Goal: Transaction & Acquisition: Purchase product/service

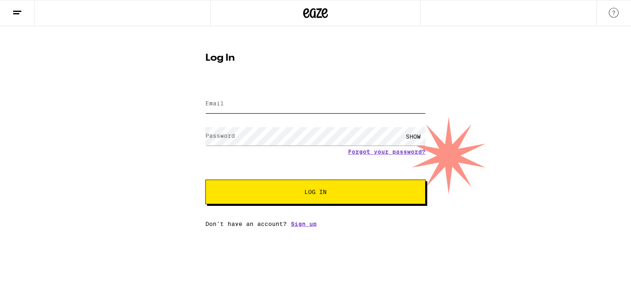
click at [246, 107] on input "Email" at bounding box center [315, 104] width 220 height 18
type input "[EMAIL_ADDRESS][DOMAIN_NAME]"
drag, startPoint x: 248, startPoint y: 112, endPoint x: 235, endPoint y: 138, distance: 28.8
click at [235, 138] on label "Password" at bounding box center [220, 136] width 30 height 7
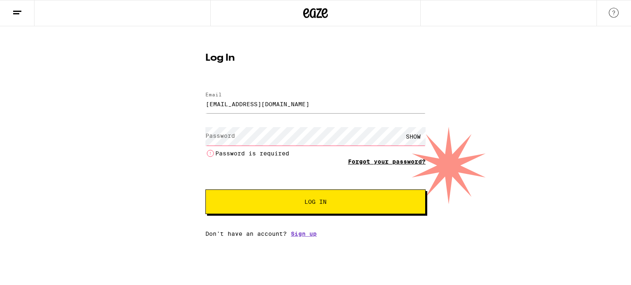
click at [395, 149] on form "Email Email jlund2d@aol.com Password Password SHOW Password is required Forgot …" at bounding box center [315, 149] width 220 height 131
click at [402, 162] on link "Forgot your password?" at bounding box center [387, 161] width 78 height 7
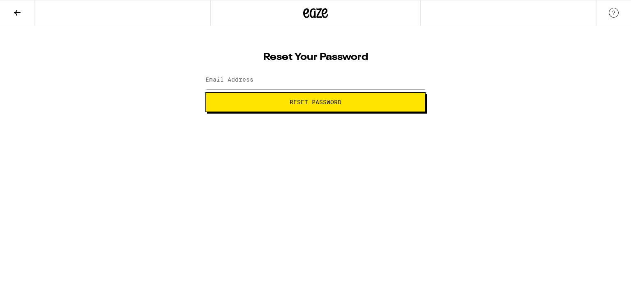
click at [340, 101] on span "Reset Password" at bounding box center [315, 102] width 52 height 6
click at [226, 73] on input "Email Address" at bounding box center [315, 80] width 220 height 18
type input "[EMAIL_ADDRESS][DOMAIN_NAME]"
click at [325, 105] on span "Reset Password" at bounding box center [315, 102] width 52 height 6
click at [580, 69] on div "Change your password New password SHOW Submit" at bounding box center [315, 69] width 631 height 86
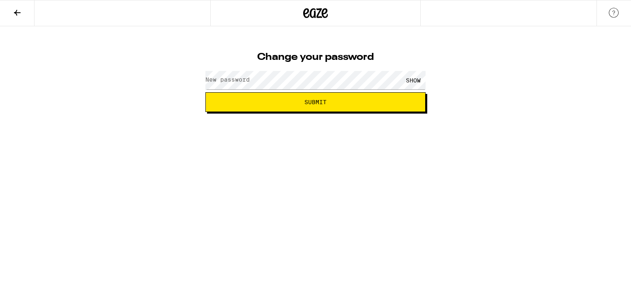
click at [580, 69] on div "Change your password New password SHOW Submit" at bounding box center [315, 69] width 631 height 86
click at [415, 79] on div "SHOW" at bounding box center [413, 80] width 25 height 18
click at [333, 105] on button "Submit" at bounding box center [315, 102] width 220 height 20
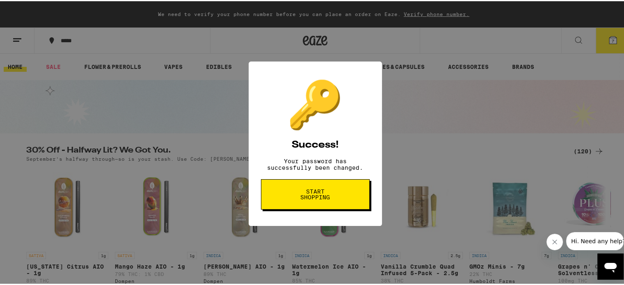
click at [331, 191] on button "Start shopping" at bounding box center [315, 193] width 109 height 30
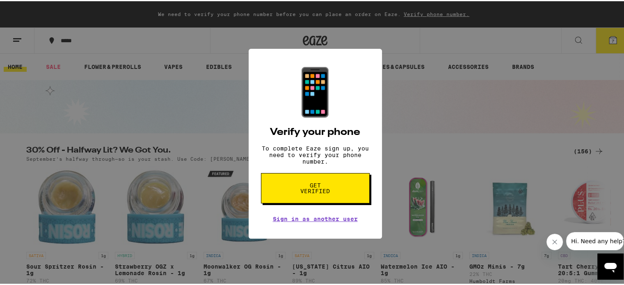
click at [310, 188] on span "Get verified" at bounding box center [315, 186] width 42 height 11
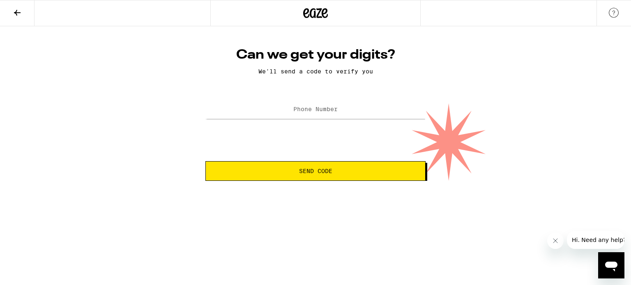
click at [319, 110] on label "Phone Number" at bounding box center [315, 109] width 44 height 7
type input "(562) 301-2299"
click at [307, 172] on span "Send Code" at bounding box center [315, 171] width 33 height 6
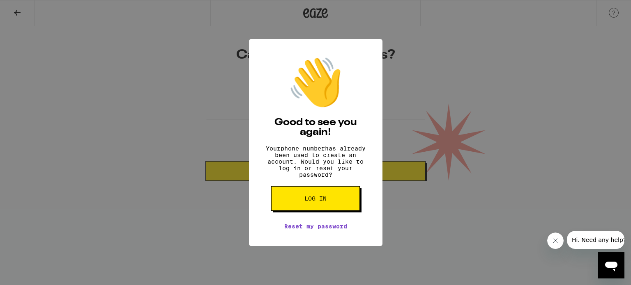
click at [315, 202] on span "Log in" at bounding box center [315, 199] width 22 height 6
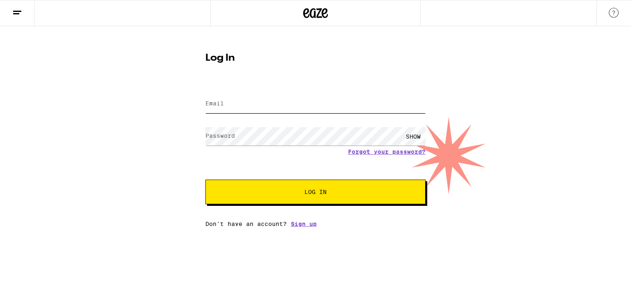
click at [281, 103] on input "Email" at bounding box center [315, 104] width 220 height 18
type input "jlund2d@aol.com"
click at [419, 135] on div "SHOW" at bounding box center [413, 136] width 25 height 18
click at [317, 193] on span "Log In" at bounding box center [315, 192] width 22 height 6
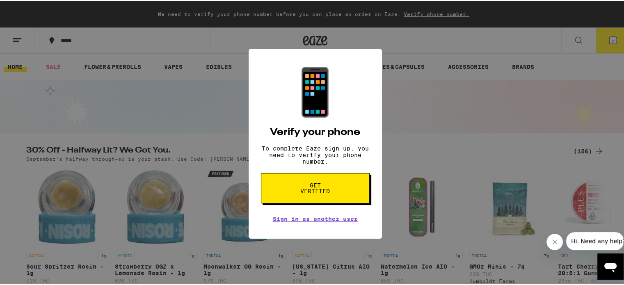
click at [326, 193] on span "Get verified" at bounding box center [315, 186] width 42 height 11
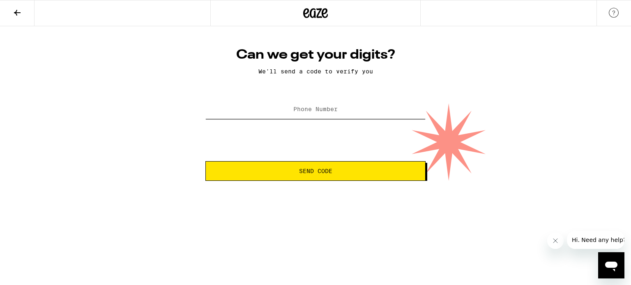
click at [340, 112] on input "Phone Number" at bounding box center [315, 110] width 220 height 18
type input "(562) 301-2299"
click at [312, 177] on button "Send Code" at bounding box center [315, 171] width 220 height 20
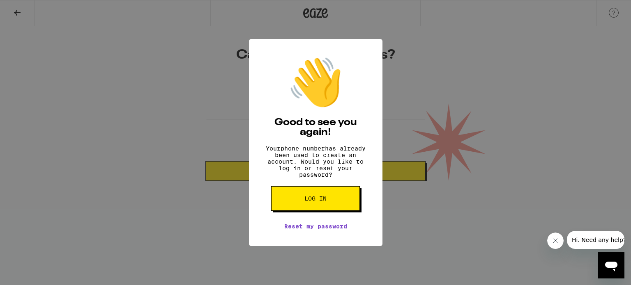
drag, startPoint x: 438, startPoint y: 70, endPoint x: 391, endPoint y: 1, distance: 83.2
click at [439, 63] on div "👋 Good to see you again! Your phone number has already been used to create an a…" at bounding box center [315, 142] width 631 height 285
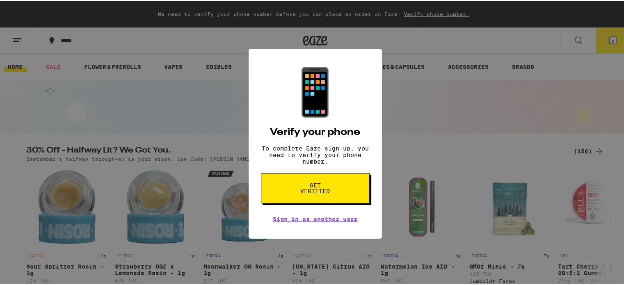
click at [314, 193] on span "Get verified" at bounding box center [315, 186] width 42 height 11
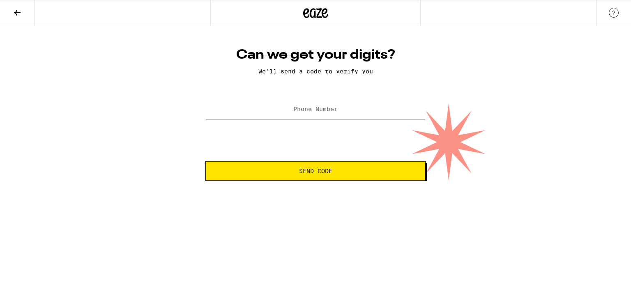
click at [307, 103] on input "Phone Number" at bounding box center [315, 110] width 220 height 18
type input "(562) 301-2299"
click at [290, 174] on span "Send Code" at bounding box center [315, 171] width 206 height 6
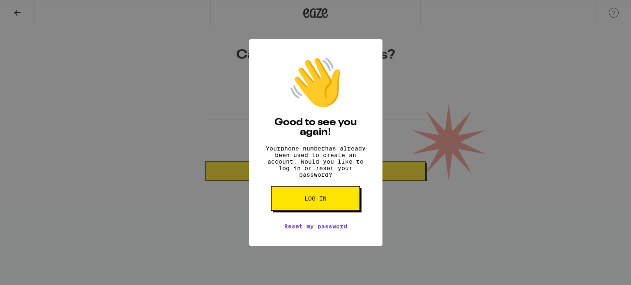
click at [311, 208] on button "Log in" at bounding box center [315, 198] width 89 height 25
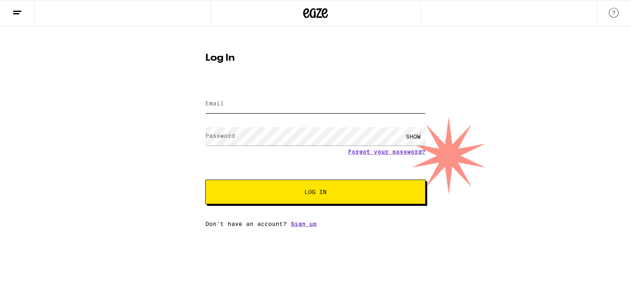
click at [250, 101] on input "Email" at bounding box center [315, 104] width 220 height 18
type input "jlund2d@aol.com"
click at [412, 136] on div "SHOW" at bounding box center [413, 136] width 25 height 18
click at [306, 195] on span "Log In" at bounding box center [315, 192] width 22 height 6
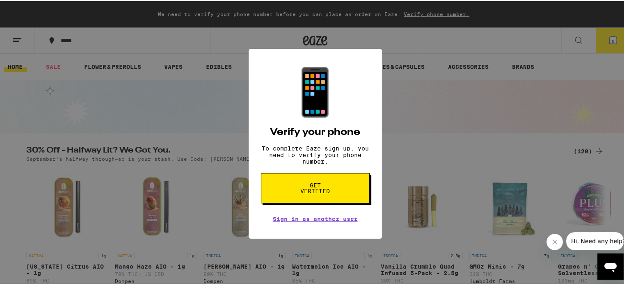
click at [431, 112] on div "📱 Verify your phone To complete Eaze sign up, you need to verify your phone num…" at bounding box center [315, 142] width 631 height 285
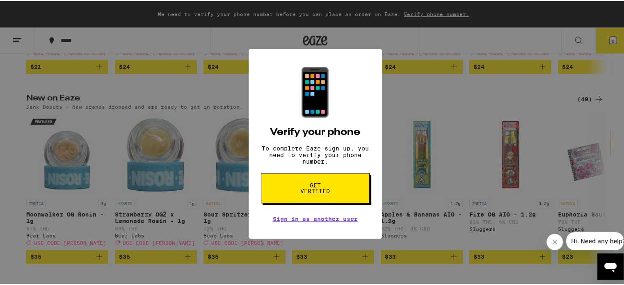
scroll to position [452, 0]
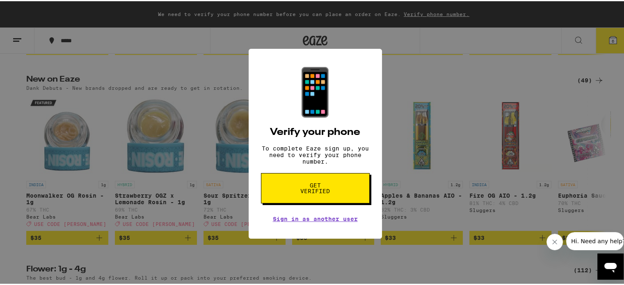
click at [596, 243] on span "Hi. Need any help?" at bounding box center [598, 241] width 54 height 7
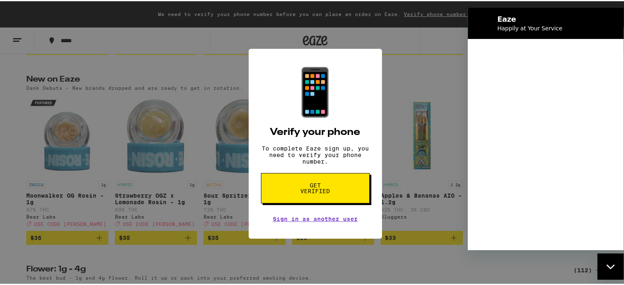
scroll to position [0, 0]
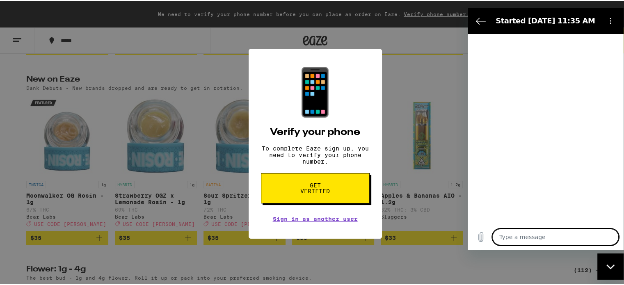
type textarea "x"
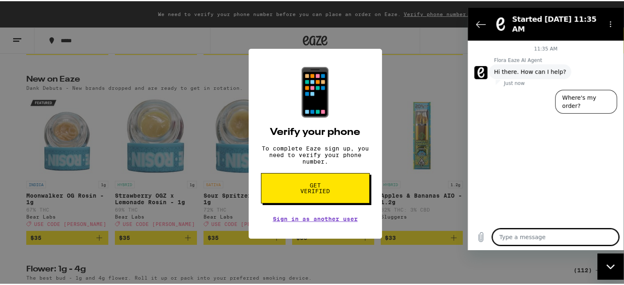
type textarea "C"
type textarea "x"
type textarea "Ca"
type textarea "x"
type textarea "Can"
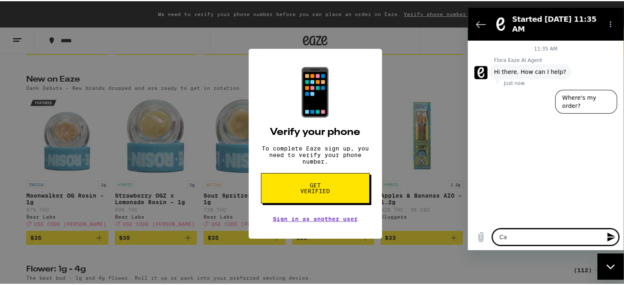
type textarea "x"
type textarea "Cann"
type textarea "x"
type textarea "Canno"
type textarea "x"
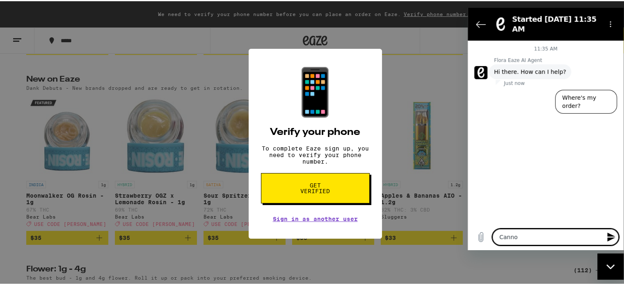
type textarea "Cannot"
type textarea "x"
type textarea "Cannot"
type textarea "x"
type textarea "Cannot s"
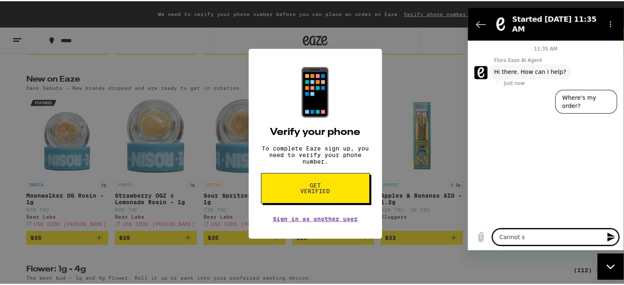
type textarea "x"
type textarea "Cannot si"
type textarea "x"
type textarea "Cannot sig"
type textarea "x"
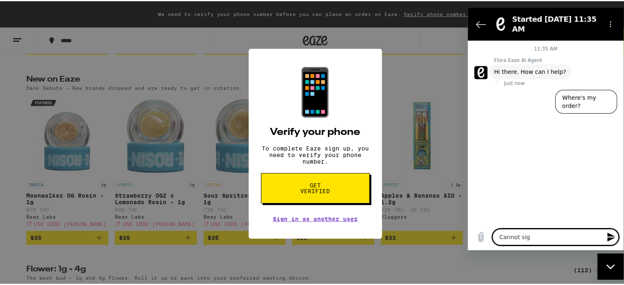
type textarea "Cannot sign"
type textarea "x"
type textarea "Cannot sign"
type textarea "x"
type textarea "Cannot sign i"
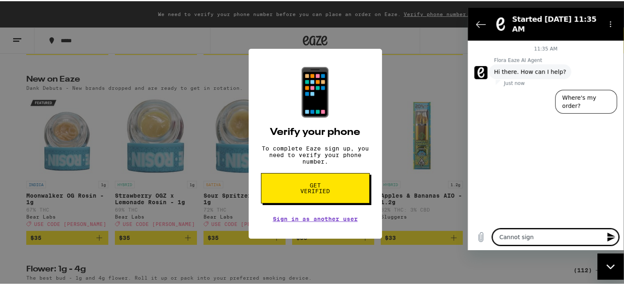
type textarea "x"
type textarea "Cannot sign in"
type textarea "x"
type textarea "Cannot sign in,"
type textarea "x"
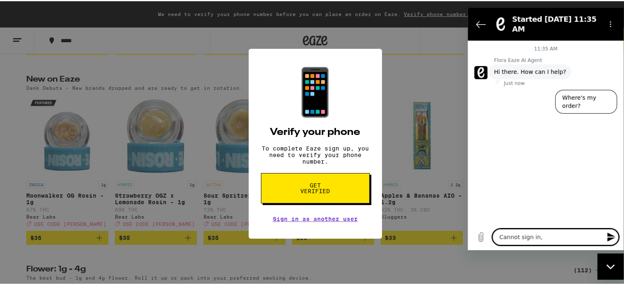
type textarea "Cannot sign in,"
type textarea "x"
type textarea "Cannot sign in, i"
type textarea "x"
type textarea "Cannot sign in, it"
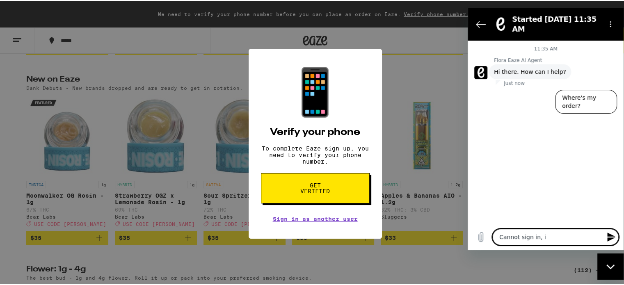
type textarea "x"
type textarea "Cannot sign in, it"
type textarea "x"
type textarea "Cannot sign in, it k"
type textarea "x"
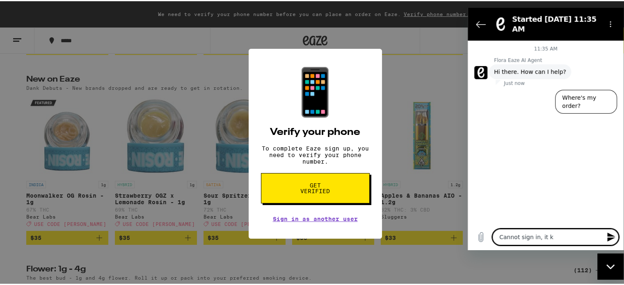
type textarea "Cannot sign in, it ke"
type textarea "x"
type textarea "Cannot sign in, it kee"
type textarea "x"
type textarea "Cannot sign in, it keep"
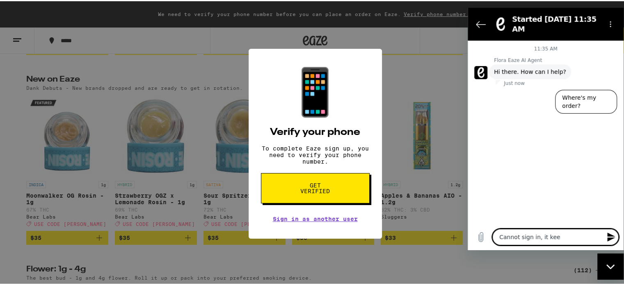
type textarea "x"
type textarea "Cannot sign in, it keeps"
type textarea "x"
type textarea "Cannot sign in, it keeps"
type textarea "x"
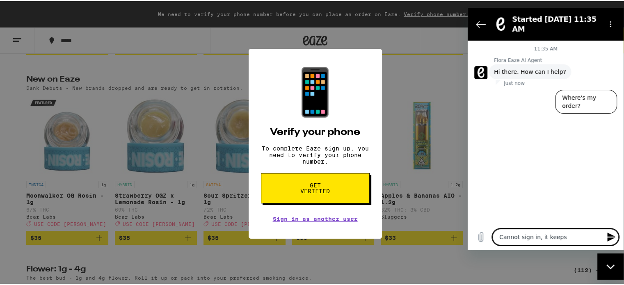
type textarea "Cannot sign in, it keeps t"
type textarea "x"
type textarea "Cannot sign in, it keeps te"
type textarea "x"
type textarea "Cannot sign in, it keeps tel"
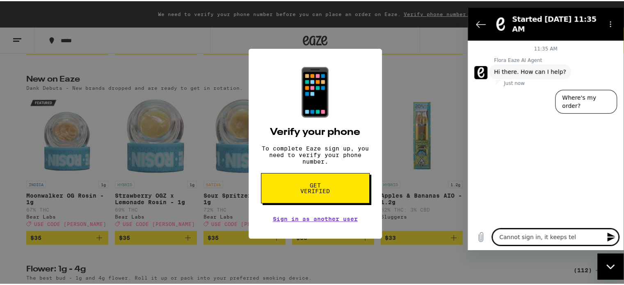
type textarea "x"
type textarea "Cannot sign in, it keeps tell"
type textarea "x"
type textarea "Cannot sign in, it keeps telli"
type textarea "x"
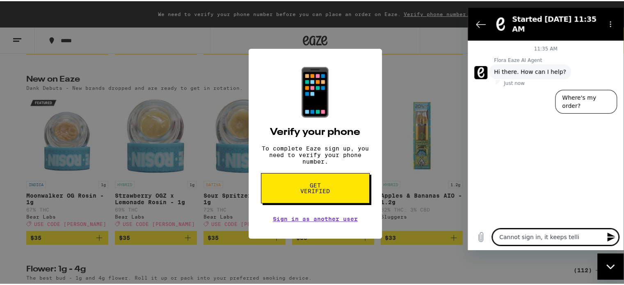
type textarea "Cannot sign in, it keeps tellin"
type textarea "x"
type textarea "Cannot sign in, it keeps telling"
type textarea "x"
type textarea "Cannot sign in, it keeps tellingm"
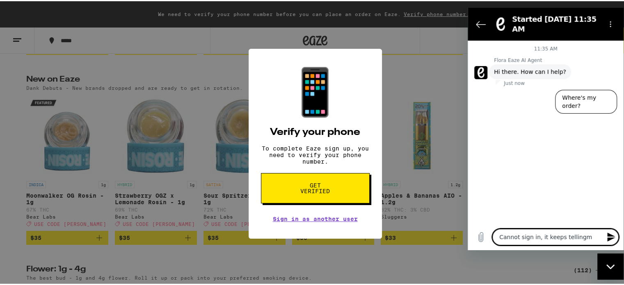
type textarea "x"
type textarea "Cannot sign in, it keeps tellingm"
type textarea "x"
type textarea "Cannot sign in, it keeps tellingm e"
type textarea "x"
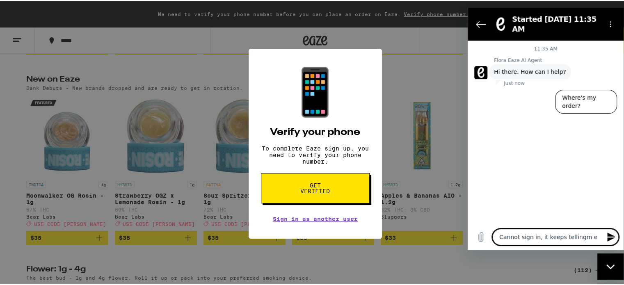
type textarea "Cannot sign in, it keeps tellingm e"
type textarea "x"
type textarea "Cannot sign in, it keeps tellingm e t"
type textarea "x"
type textarea "Cannot sign in, it keeps tellingm e to"
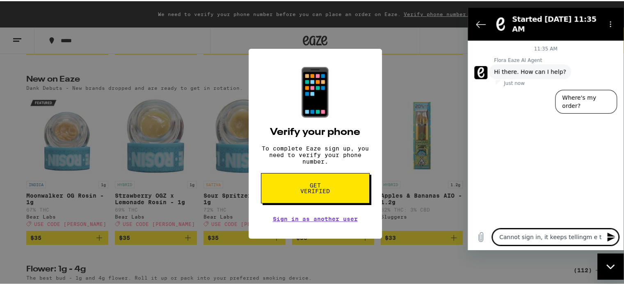
type textarea "x"
type textarea "Cannot sign in, it keeps tellingm e t"
type textarea "x"
type textarea "Cannot sign in, it keeps tellingm e"
type textarea "x"
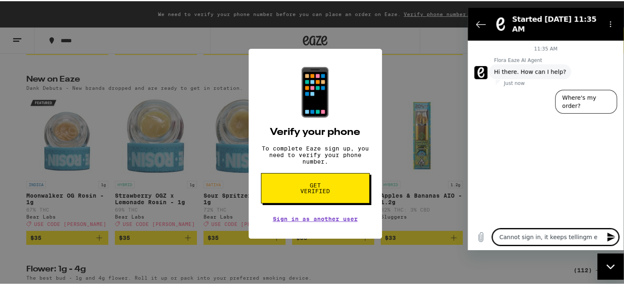
type textarea "Cannot sign in, it keeps tellingm e"
type textarea "x"
type textarea "Cannot sign in, it keeps tellingm"
type textarea "x"
type textarea "Cannot sign in, it keeps tellingm"
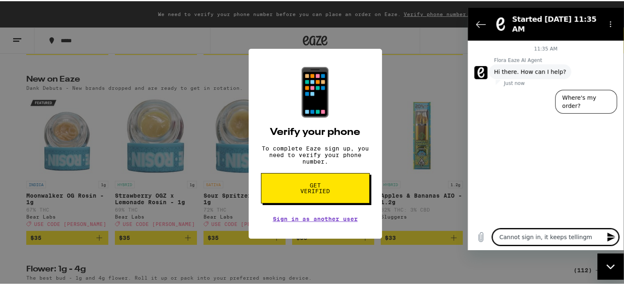
type textarea "x"
type textarea "Cannot sign in, it keeps telling"
type textarea "x"
type textarea "Cannot sign in, it keeps telling"
type textarea "x"
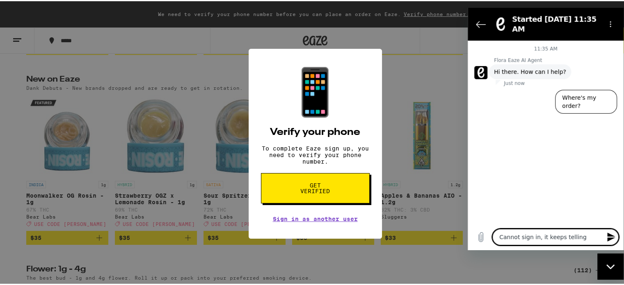
type textarea "Cannot sign in, it keeps telling m"
type textarea "x"
type textarea "Cannot sign in, it keeps telling me"
type textarea "x"
type textarea "Cannot sign in, it keeps telling me"
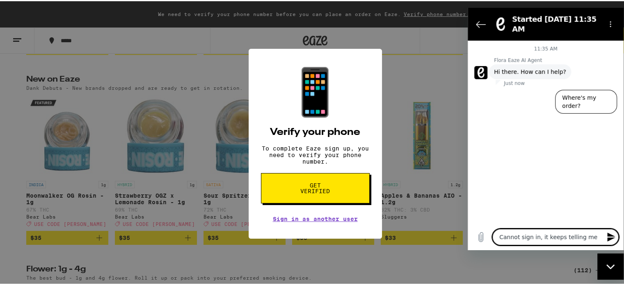
type textarea "x"
type textarea "Cannot sign in, it keeps telling me t"
type textarea "x"
type textarea "Cannot sign in, it keeps telling me to"
type textarea "x"
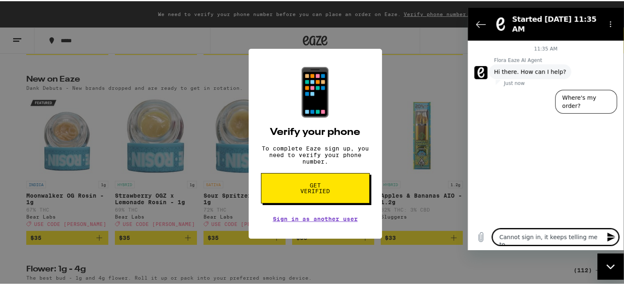
type textarea "Cannot sign in, it keeps telling me to"
type textarea "x"
type textarea "Cannot sign in, it keeps telling me to v"
type textarea "x"
type textarea "Cannot sign in, it keeps telling me to ve"
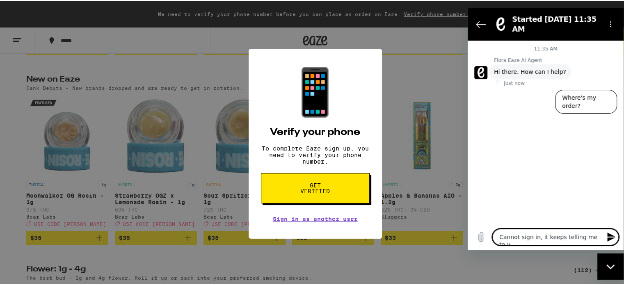
type textarea "x"
type textarea "Cannot sign in, it keeps telling me to ver"
type textarea "x"
type textarea "Cannot sign in, it keeps telling me to veri"
type textarea "x"
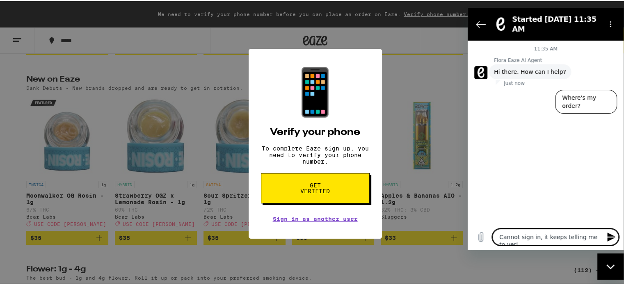
type textarea "Cannot sign in, it keeps telling me to verif"
type textarea "x"
type textarea "Cannot sign in, it keeps telling me to verify"
type textarea "x"
type textarea "Cannot sign in, it keeps telling me to verify"
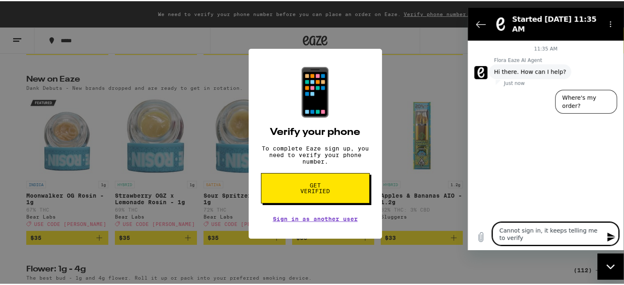
type textarea "x"
type textarea "Cannot sign in, it keeps telling me to verify m"
type textarea "x"
type textarea "Cannot sign in, it keeps telling me to verify my"
type textarea "x"
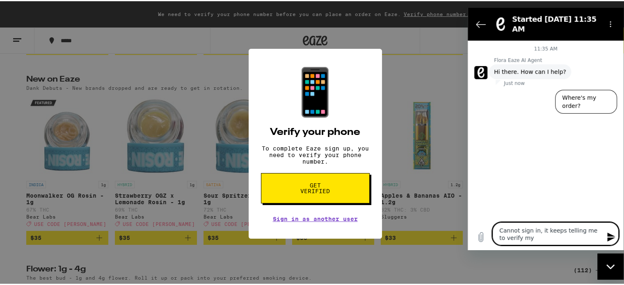
type textarea "Cannot sign in, it keeps telling me to verify my"
type textarea "x"
type textarea "Cannot sign in, it keeps telling me to verify my ["
type textarea "x"
type textarea "Cannot sign in, it keeps telling me to verify my"
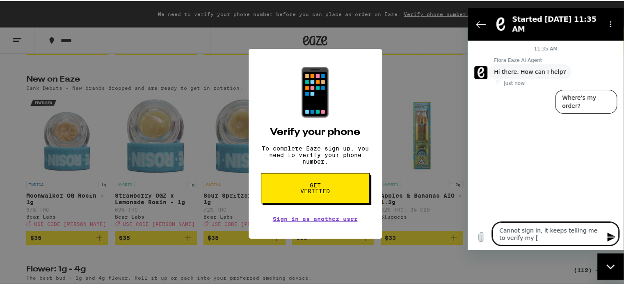
type textarea "x"
type textarea "Cannot sign in, it keeps telling me to verify my p"
type textarea "x"
type textarea "Cannot sign in, it keeps telling me to verify my ph"
type textarea "x"
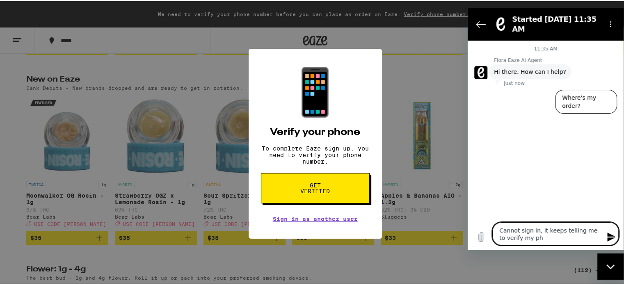
type textarea "Cannot sign in, it keeps telling me to verify my pho"
type textarea "x"
type textarea "Cannot sign in, it keeps telling me to verify my phon"
type textarea "x"
type textarea "Cannot sign in, it keeps telling me to verify my phone"
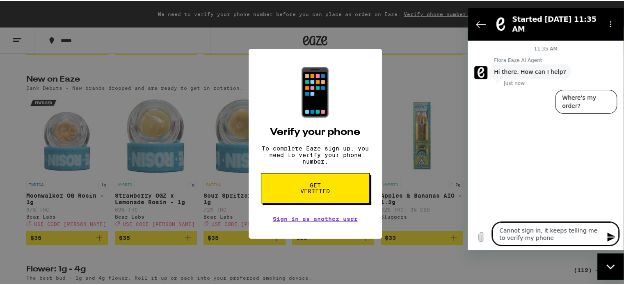
type textarea "x"
type textarea "Cannot sign in, it keeps telling me to verify my phone"
type textarea "x"
type textarea "Cannot sign in, it keeps telling me to verify my phone b"
type textarea "x"
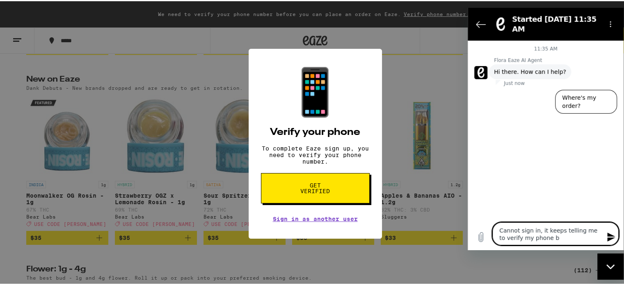
type textarea "Cannot sign in, it keeps telling me to verify my phone bu"
type textarea "x"
type textarea "Cannot sign in, it keeps telling me to verify my phone but"
type textarea "x"
type textarea "Cannot sign in, it keeps telling me to verify my phone but"
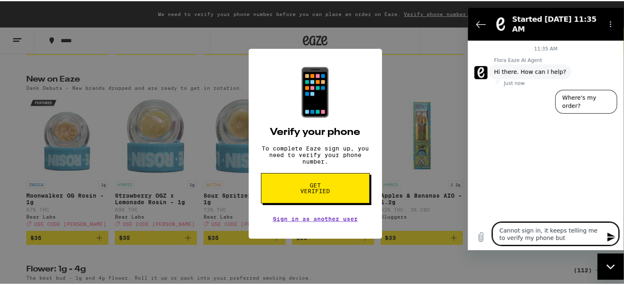
type textarea "x"
type textarea "Cannot sign in, it keeps telling me to verify my phone but I"
type textarea "x"
type textarea "Cannot sign in, it keeps telling me to verify my phone but I"
type textarea "x"
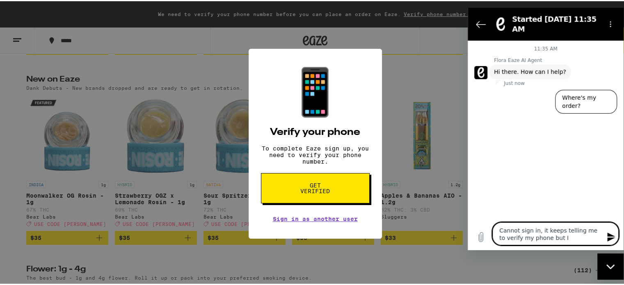
type textarea "Cannot sign in, it keeps telling me to verify my phone but I n"
type textarea "x"
type textarea "Cannot sign in, it keeps telling me to verify my phone but I ne"
type textarea "x"
type textarea "Cannot sign in, it keeps telling me to verify my phone but I nev"
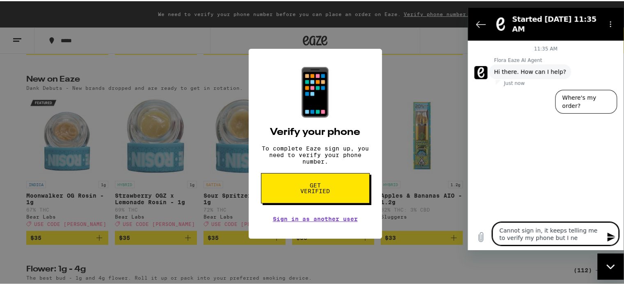
type textarea "x"
type textarea "Cannot sign in, it keeps telling me to verify my phone but I neve"
type textarea "x"
type textarea "Cannot sign in, it keeps telling me to verify my phone but I never"
type textarea "x"
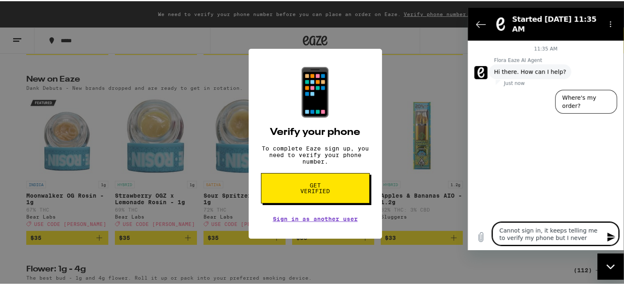
type textarea "Cannot sign in, it keeps telling me to verify my phone but I never"
type textarea "x"
type textarea "Cannot sign in, it keeps telling me to verify my phone but I never r"
type textarea "x"
type textarea "Cannot sign in, it keeps telling me to verify my phone but I never re"
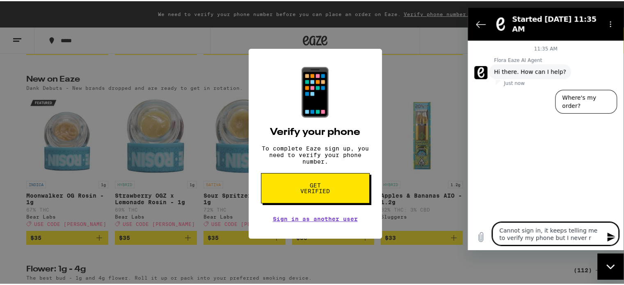
type textarea "x"
type textarea "Cannot sign in, it keeps telling me to verify my phone but I never rec"
type textarea "x"
type textarea "Cannot sign in, it keeps telling me to verify my phone but I never rece"
type textarea "x"
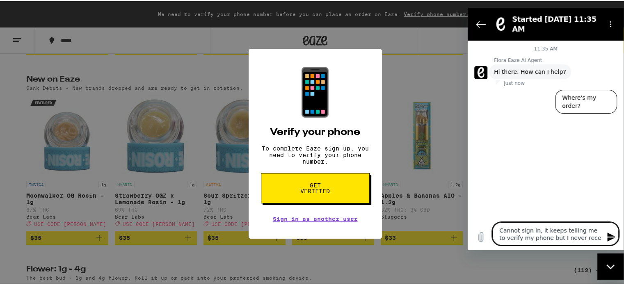
type textarea "Cannot sign in, it keeps telling me to verify my phone but I never recei"
type textarea "x"
type textarea "Cannot sign in, it keeps telling me to verify my phone but I never receiv"
type textarea "x"
type textarea "Cannot sign in, it keeps telling me to verify my phone but I never receive"
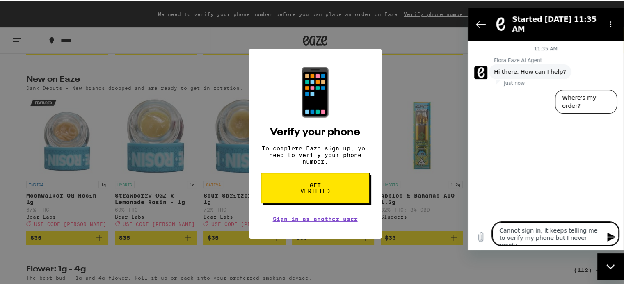
type textarea "x"
type textarea "Cannot sign in, it keeps telling me to verify my phone but I never receive"
type textarea "x"
type textarea "Cannot sign in, it keeps telling me to verify my phone but I never receive a"
type textarea "x"
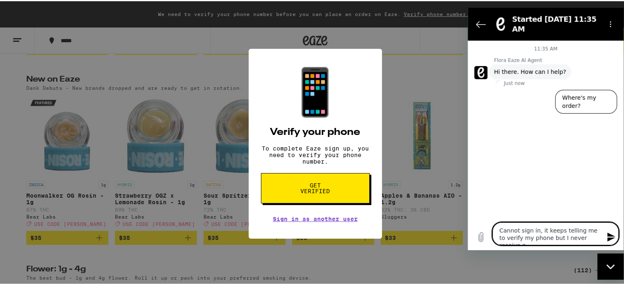
type textarea "Cannot sign in, it keeps telling me to verify my phone but I never receive an"
type textarea "x"
type textarea "Cannot sign in, it keeps telling me to verify my phone but I never receive any"
type textarea "x"
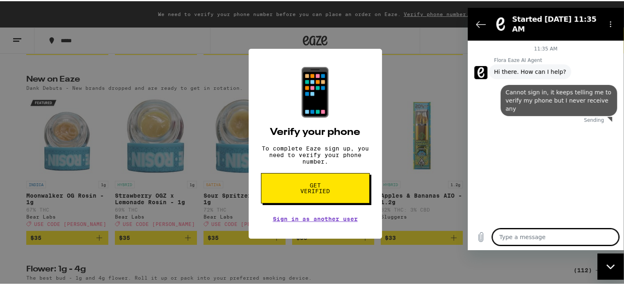
type textarea "x"
type textarea "t"
type textarea "x"
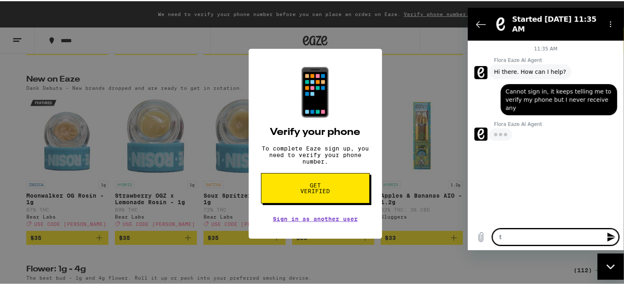
type textarea "te"
type textarea "x"
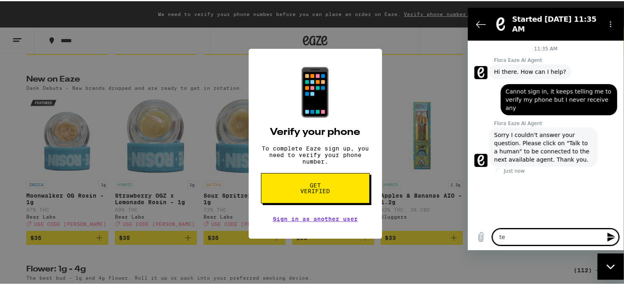
type textarea "t"
type textarea "x"
type textarea "te"
type textarea "x"
type textarea "tex"
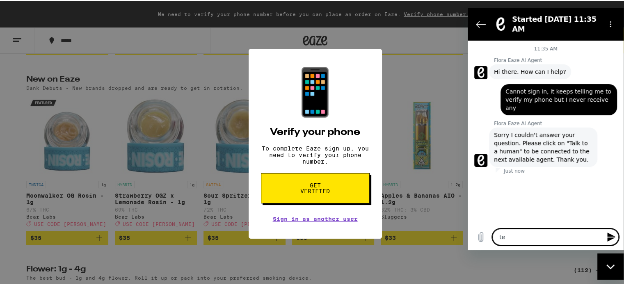
type textarea "x"
type textarea "text"
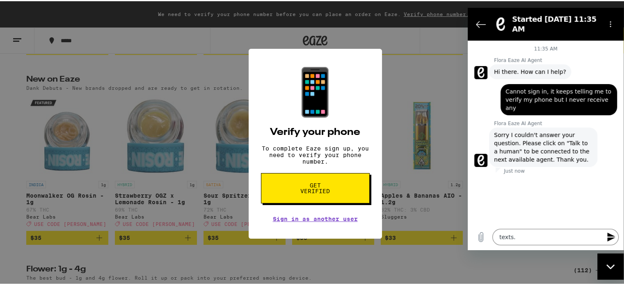
drag, startPoint x: 621, startPoint y: 44, endPoint x: 620, endPoint y: 67, distance: 22.6
click at [620, 67] on div "📱 Verify your phone To complete Eaze sign up, you need to verify your phone num…" at bounding box center [315, 142] width 631 height 285
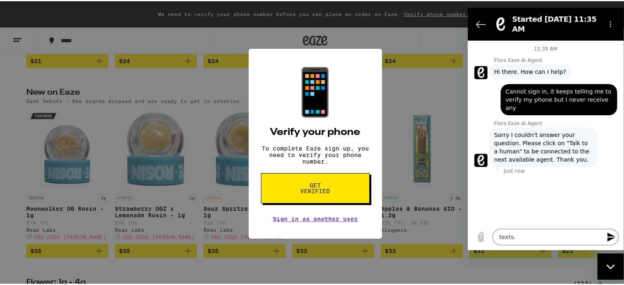
scroll to position [429, 0]
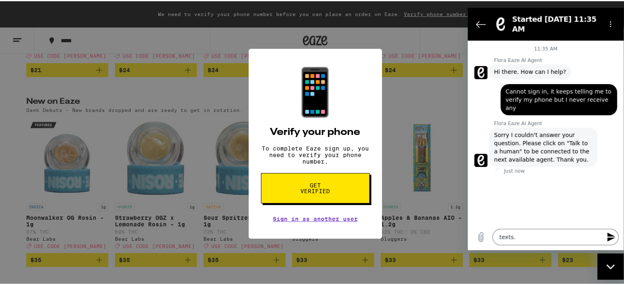
click at [611, 238] on icon "Send message" at bounding box center [612, 237] width 8 height 9
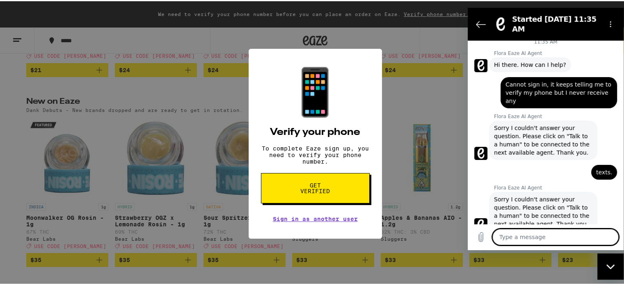
scroll to position [9, 0]
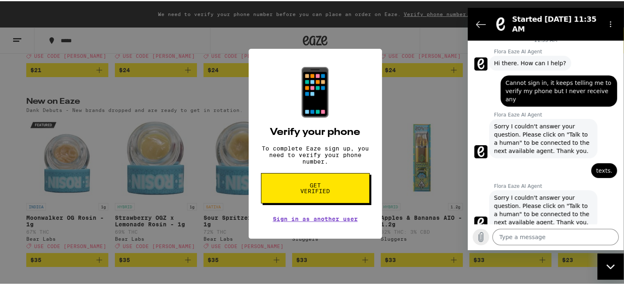
click at [482, 237] on icon "Upload file" at bounding box center [481, 237] width 5 height 9
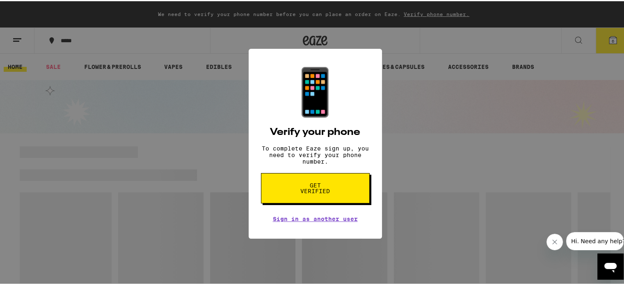
click at [309, 190] on span "Get verified" at bounding box center [315, 186] width 42 height 11
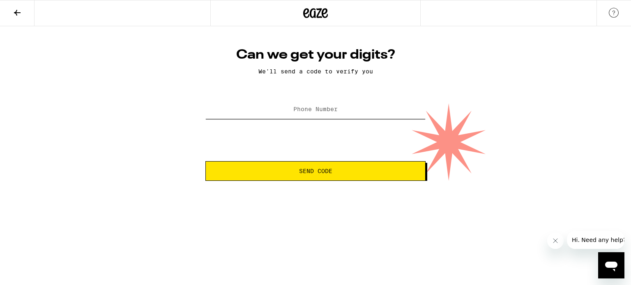
click at [286, 108] on input "Phone Number" at bounding box center [315, 110] width 220 height 18
type input "(562) 301-2299"
click at [319, 173] on span "Send Code" at bounding box center [315, 171] width 33 height 6
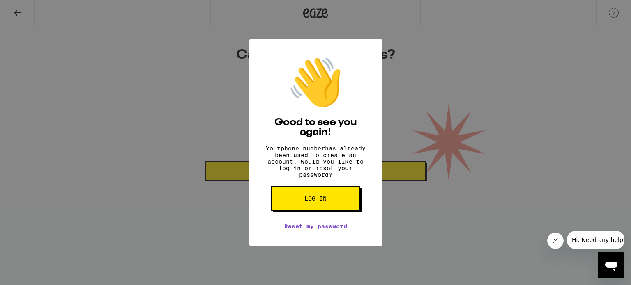
click at [312, 202] on span "Log in" at bounding box center [315, 199] width 22 height 6
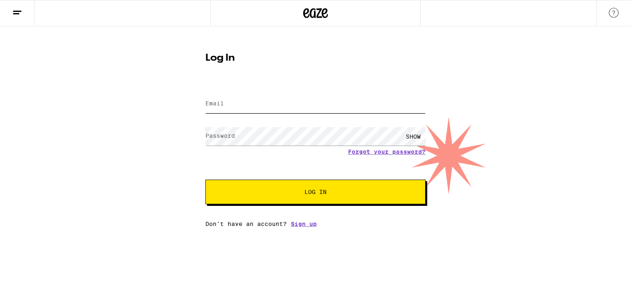
click at [264, 106] on input "Email" at bounding box center [315, 104] width 220 height 18
type input "jlund2d@aol.com"
click at [411, 136] on div "SHOW" at bounding box center [413, 136] width 25 height 18
click at [301, 190] on span "Log In" at bounding box center [316, 192] width 154 height 6
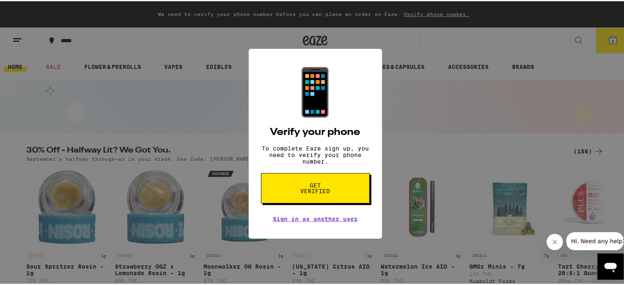
click at [322, 188] on span "Get verified" at bounding box center [315, 186] width 42 height 11
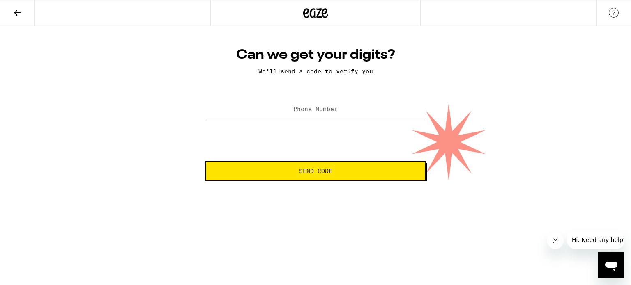
click at [322, 172] on span "Send Code" at bounding box center [315, 171] width 33 height 6
click at [312, 111] on label "Phone Number" at bounding box center [315, 109] width 44 height 7
type input "(562) 301-2299"
click at [318, 169] on span "Send Code" at bounding box center [315, 171] width 33 height 6
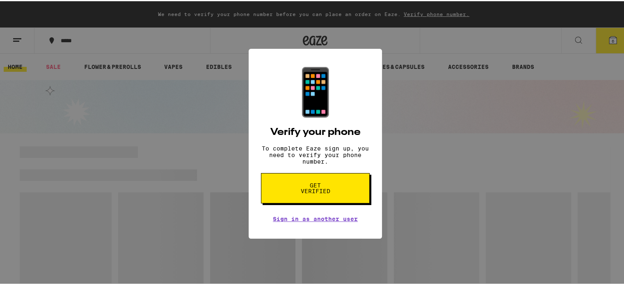
click at [408, 151] on div "📱 Verify your phone To complete Eaze sign up, you need to verify your phone num…" at bounding box center [315, 142] width 631 height 285
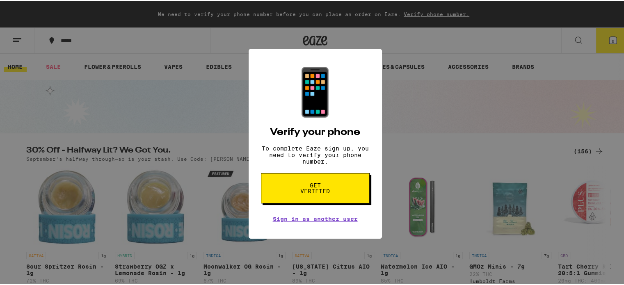
click at [443, 14] on div "📱 Verify your phone To complete Eaze sign up, you need to verify your phone num…" at bounding box center [315, 142] width 631 height 285
click at [444, 80] on div "📱 Verify your phone To complete Eaze sign up, you need to verify your phone num…" at bounding box center [315, 142] width 631 height 285
